Goal: Task Accomplishment & Management: Manage account settings

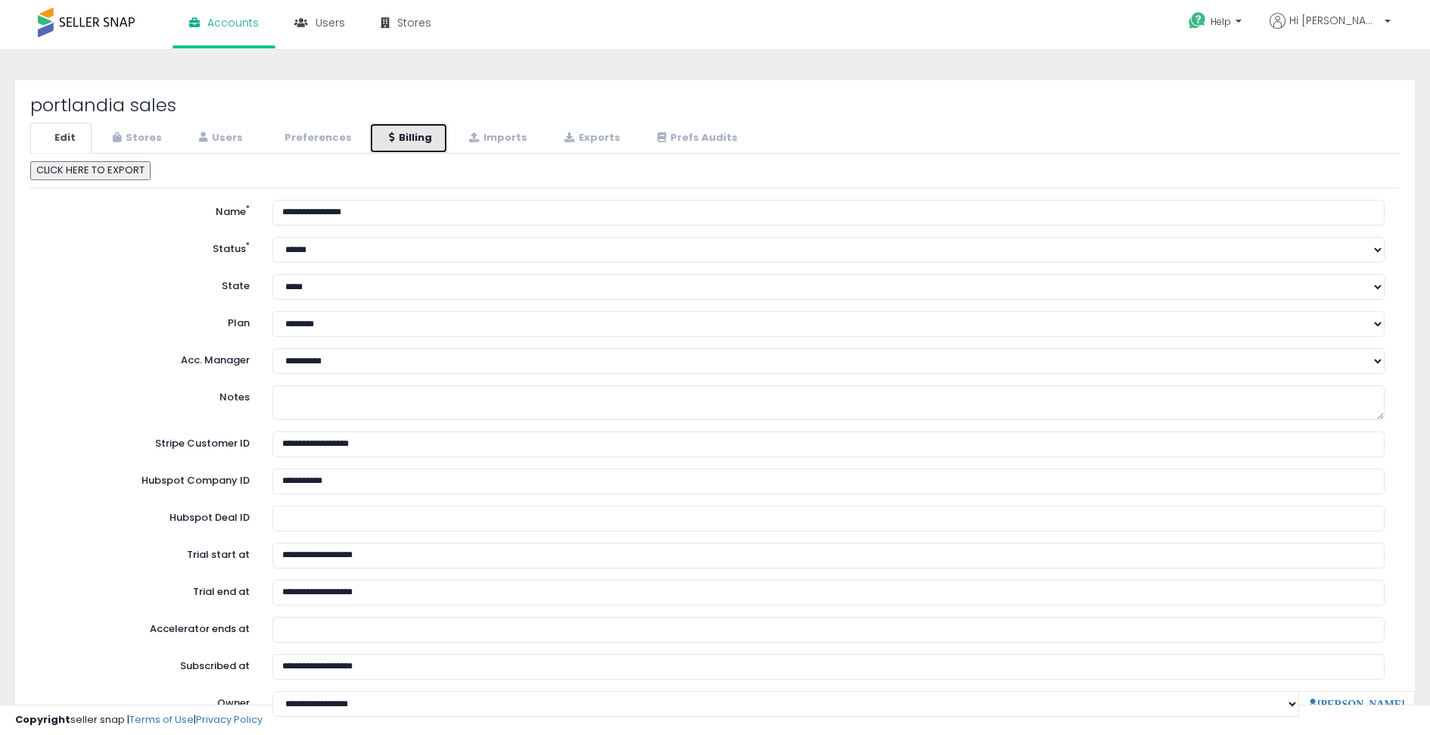
click at [419, 137] on link "Billing" at bounding box center [408, 138] width 79 height 31
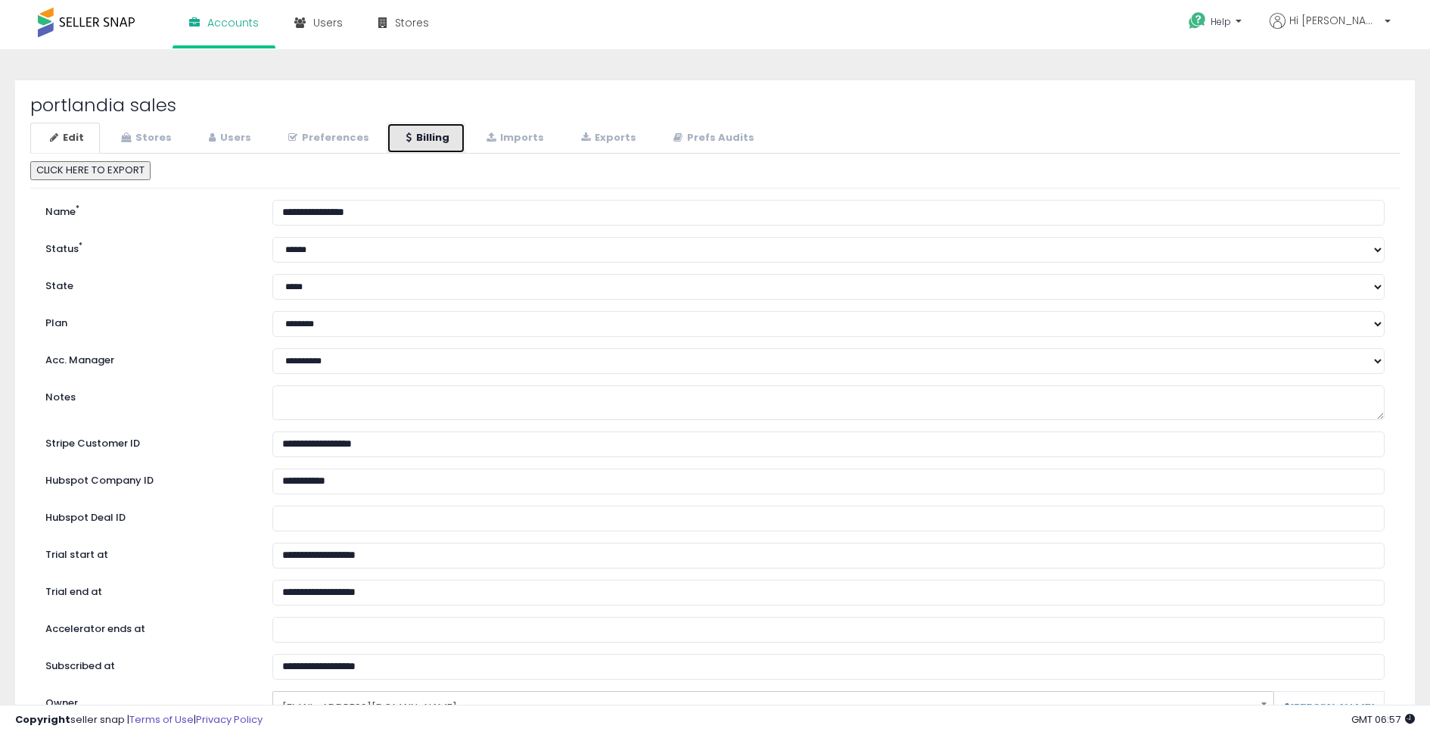
click at [418, 137] on link "Billing" at bounding box center [426, 138] width 79 height 31
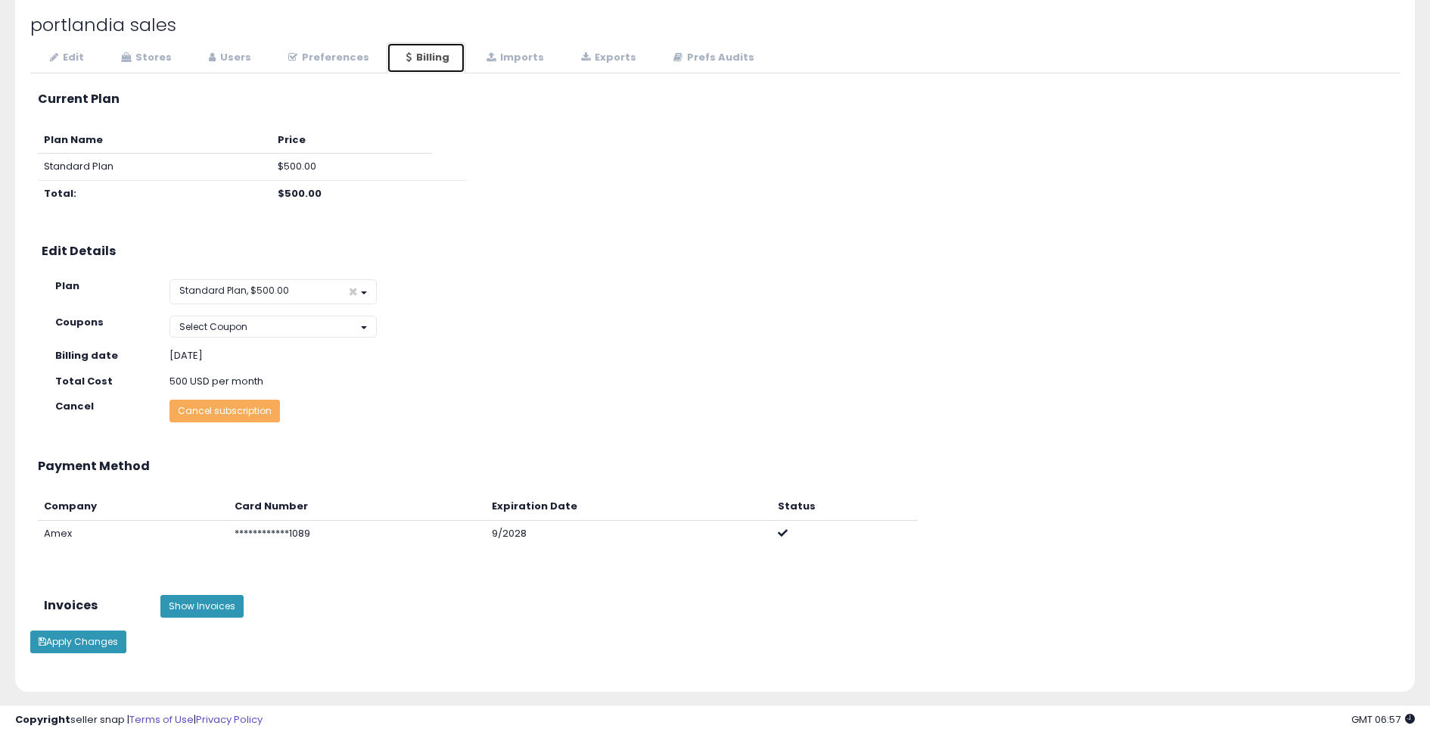
scroll to position [73, 0]
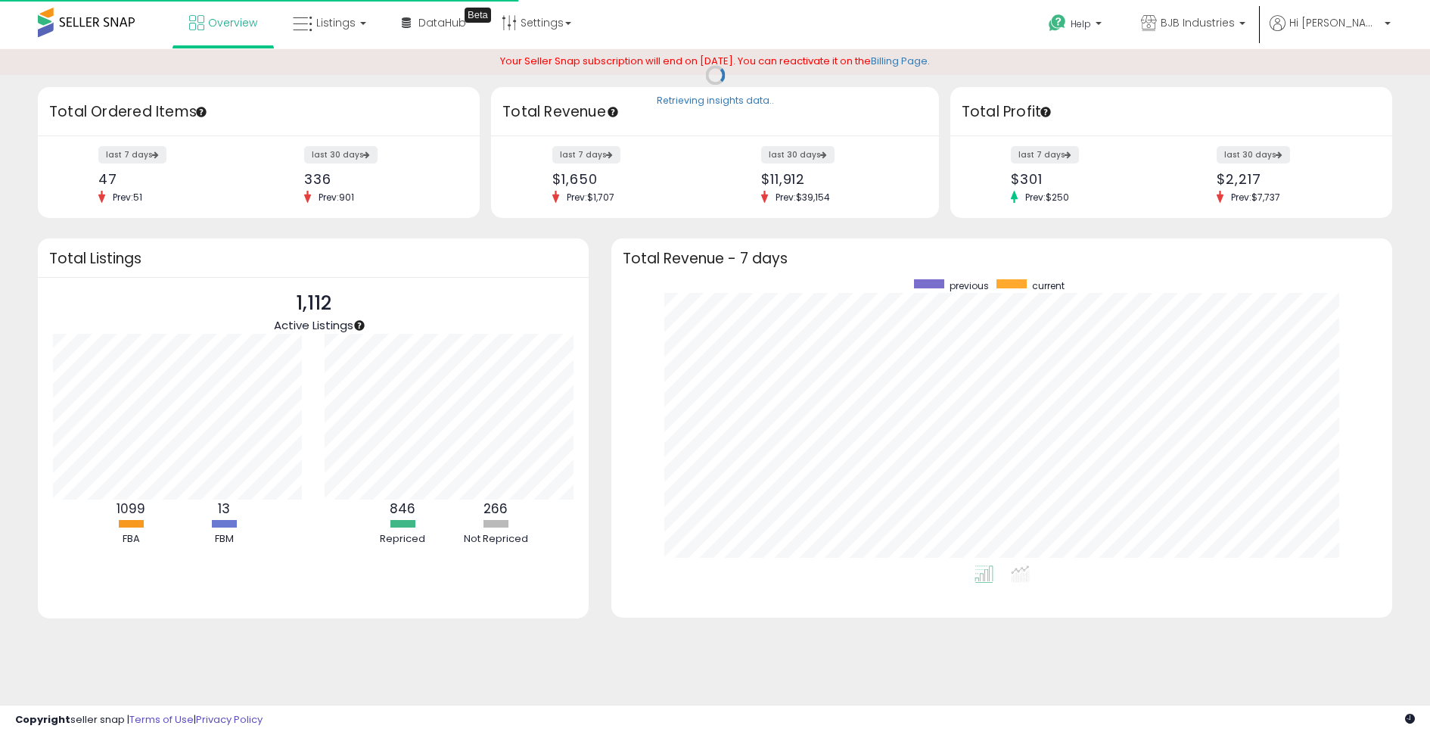
scroll to position [286, 750]
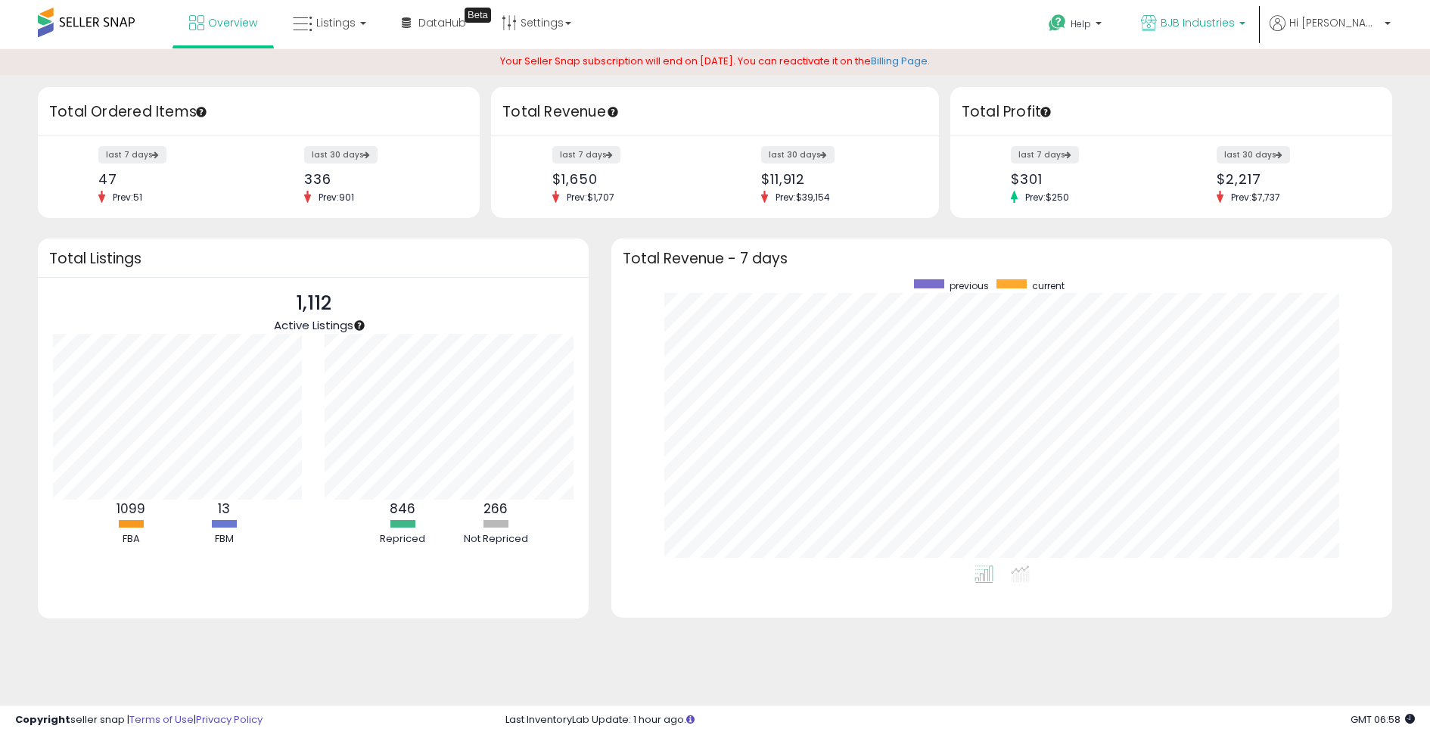
click at [1235, 25] on span "BJB Industries" at bounding box center [1198, 22] width 74 height 15
click at [1327, 20] on span "Hi Michael" at bounding box center [1334, 22] width 91 height 15
